Goal: Task Accomplishment & Management: Use online tool/utility

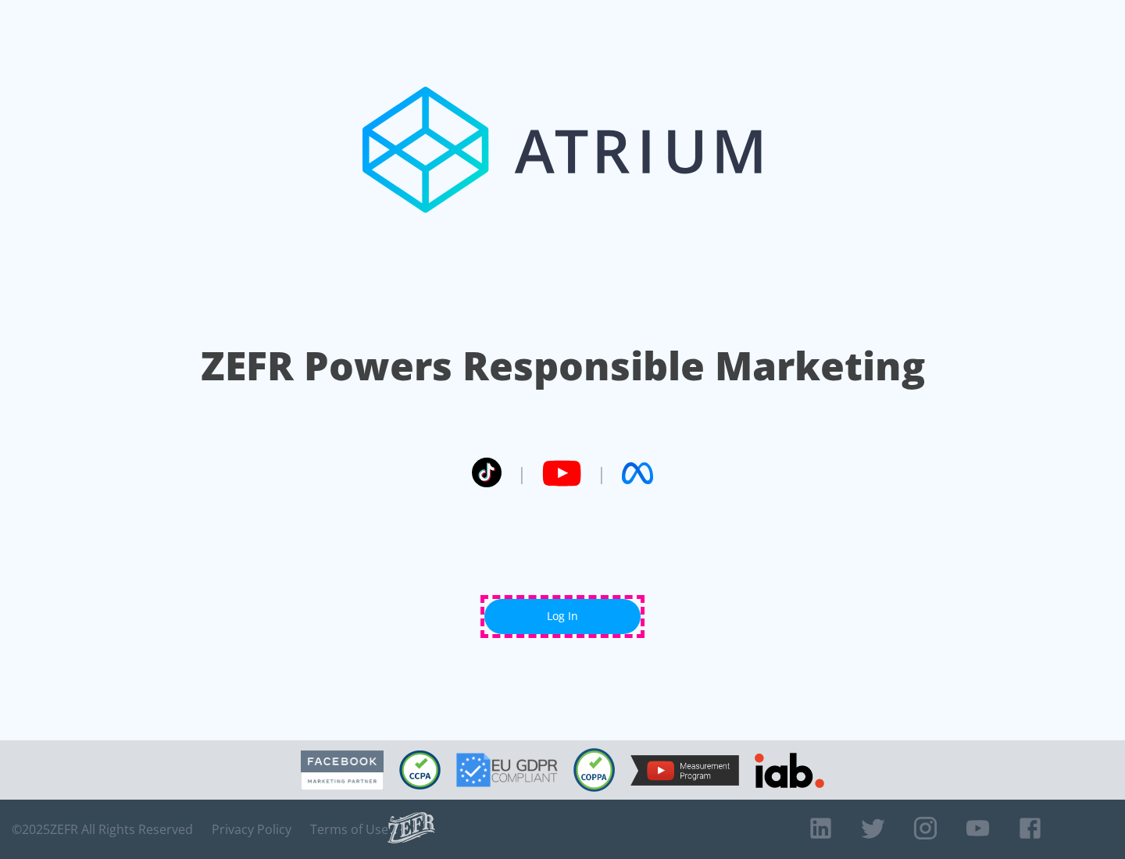
click at [562, 616] on link "Log In" at bounding box center [562, 616] width 156 height 35
